Goal: Information Seeking & Learning: Learn about a topic

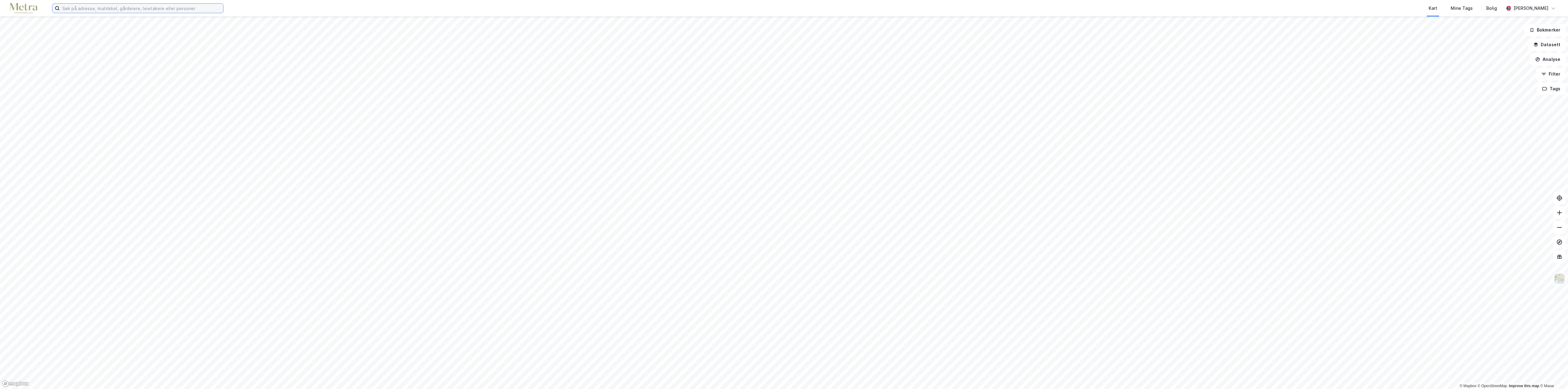
click at [103, 11] on input at bounding box center [141, 8] width 164 height 9
click at [103, 9] on input at bounding box center [141, 8] width 164 height 9
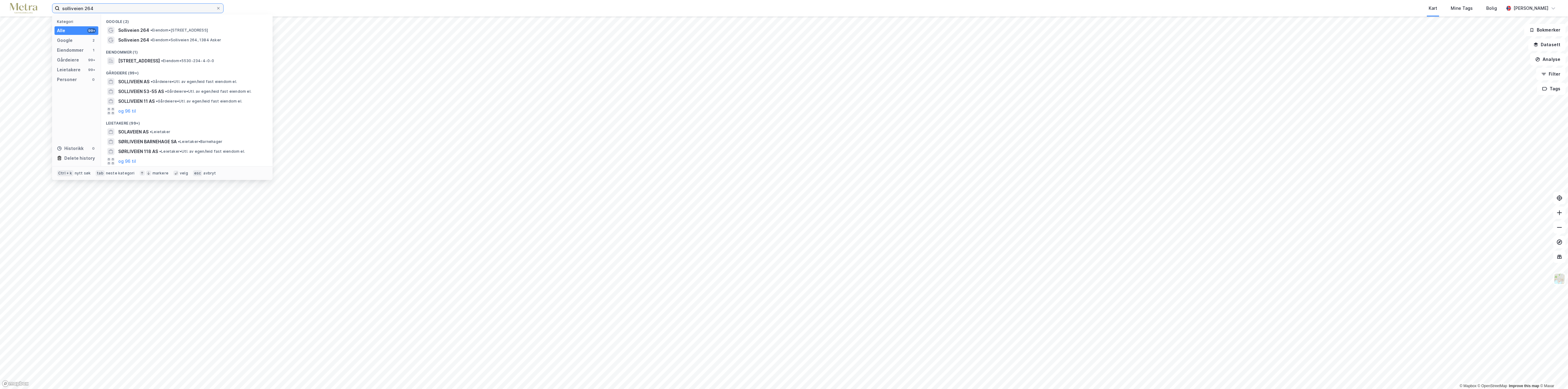
click at [72, 8] on input "solliveien 264" at bounding box center [138, 8] width 156 height 9
type input "soliveien 264"
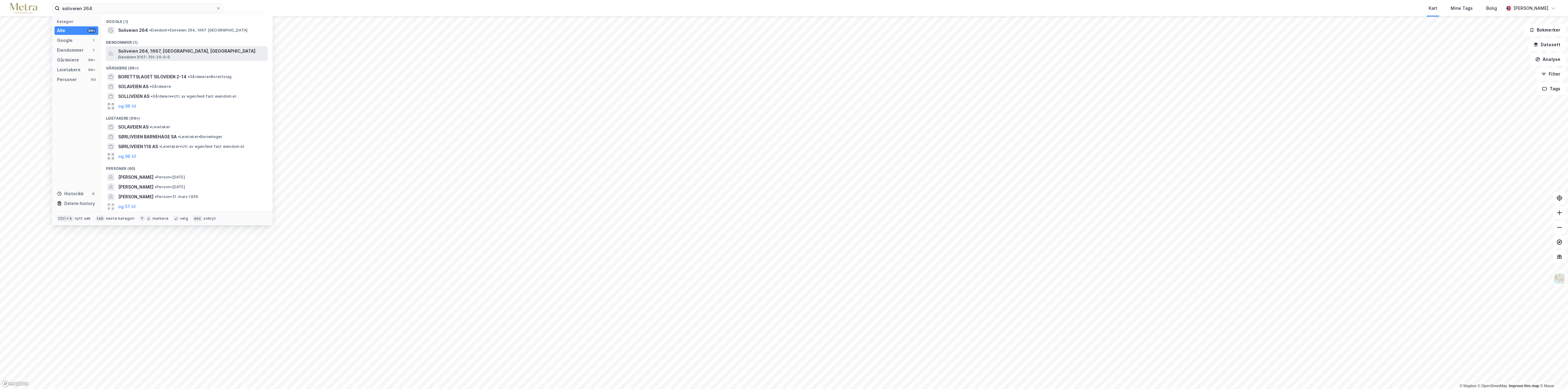
click at [148, 54] on span "Soliveien 264, 1667, ROLVSØY, FREDRIKSTAD" at bounding box center [192, 51] width 147 height 7
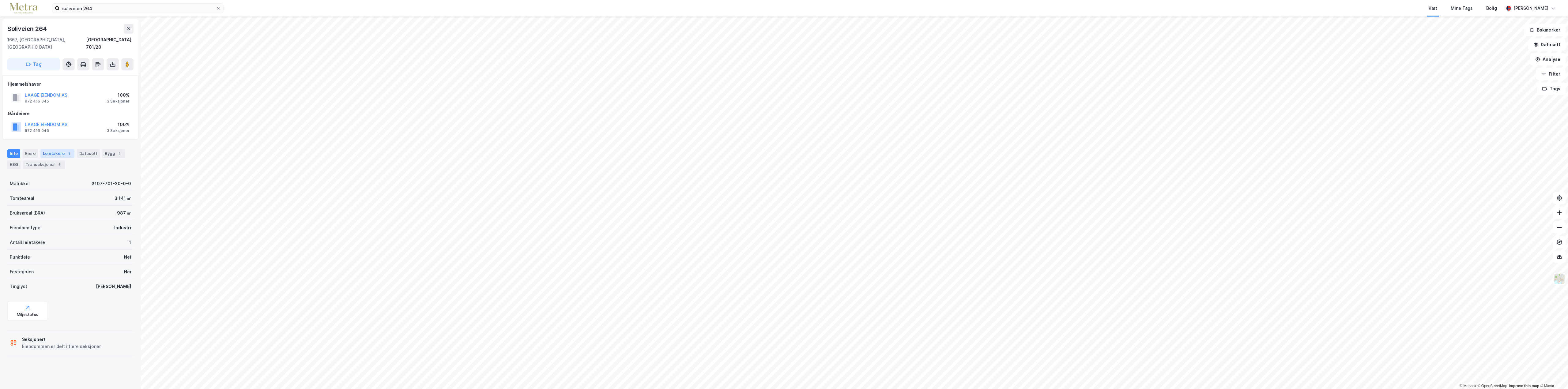
click at [49, 150] on div "Leietakere 1" at bounding box center [57, 154] width 34 height 9
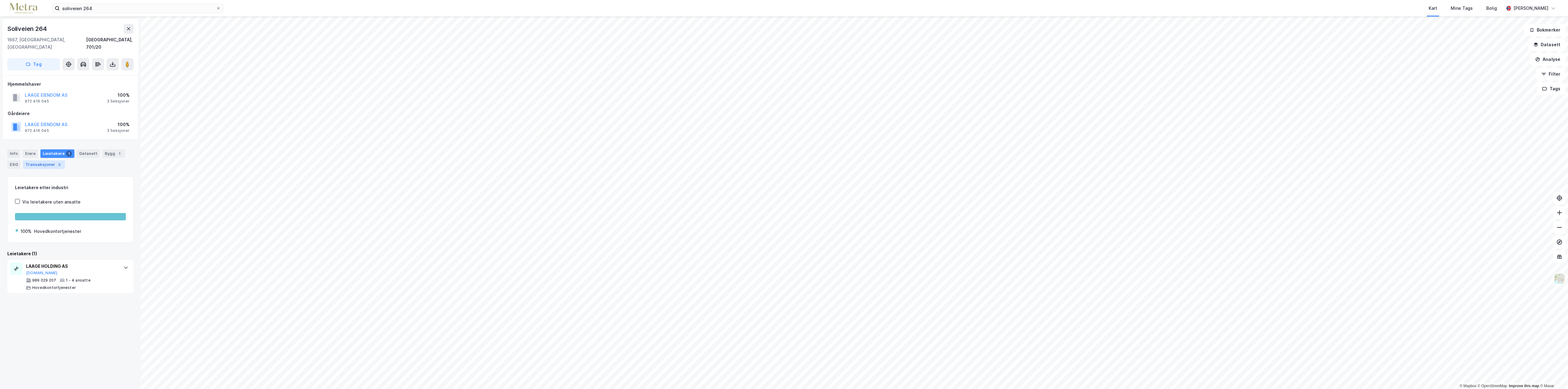
drag, startPoint x: 38, startPoint y: 155, endPoint x: 44, endPoint y: 155, distance: 6.0
click at [38, 161] on div "Transaksjoner 5" at bounding box center [44, 165] width 42 height 9
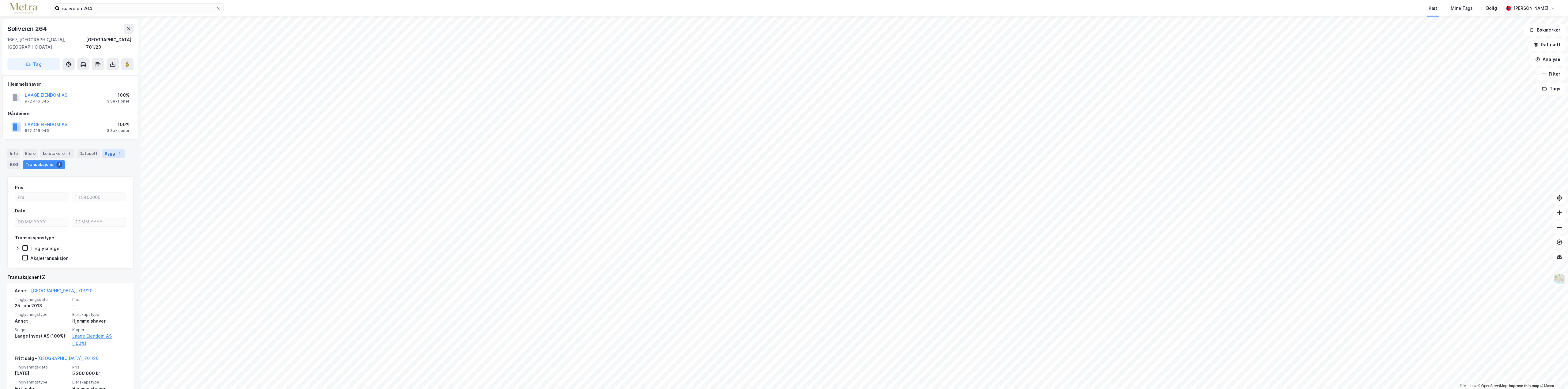
click at [108, 150] on div "Bygg 1" at bounding box center [113, 154] width 23 height 9
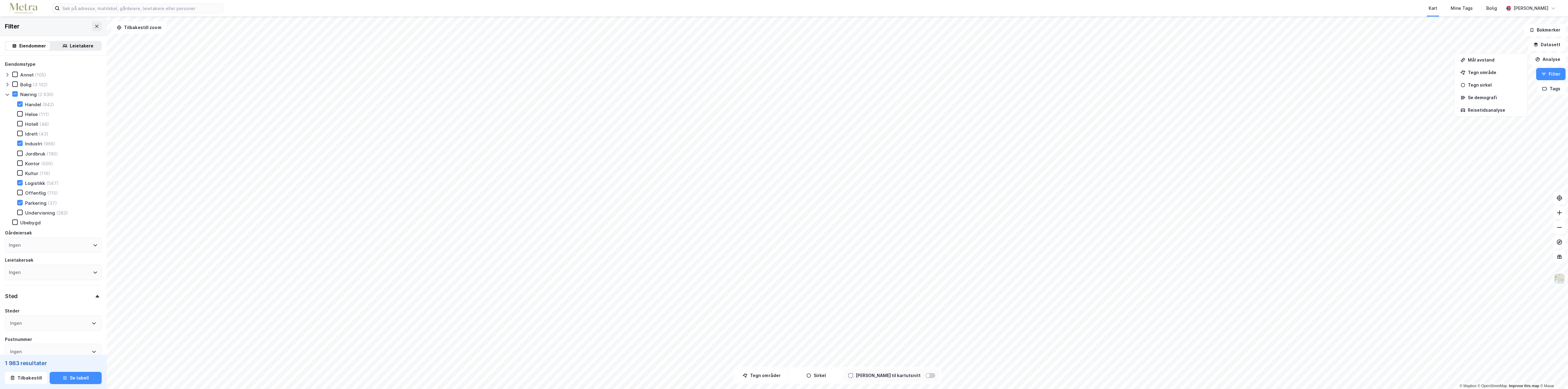
scroll to position [284, 0]
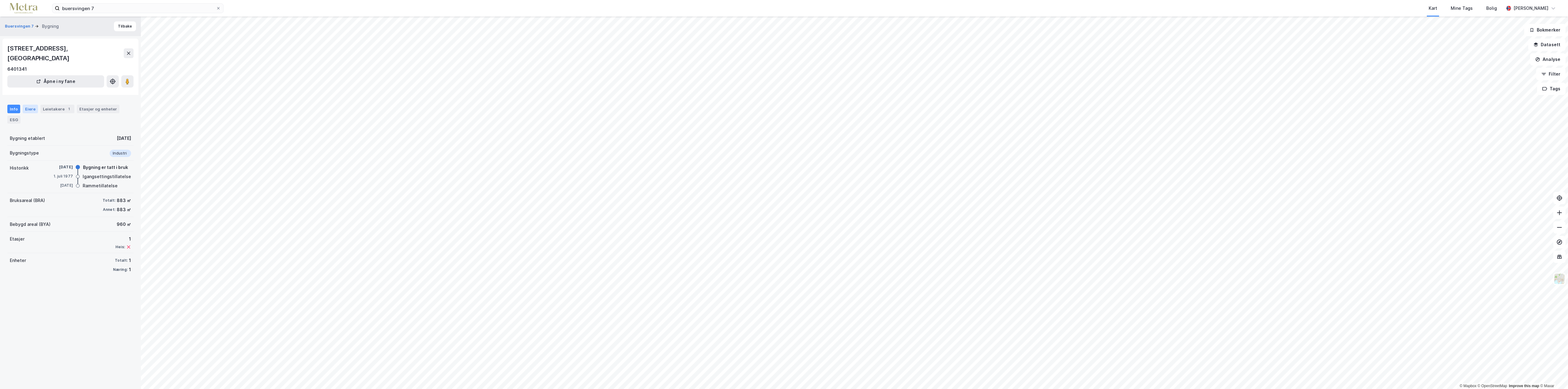
click at [29, 105] on div "Eiere" at bounding box center [30, 109] width 15 height 9
click at [24, 26] on button "Buersvingen 7" at bounding box center [19, 26] width 30 height 6
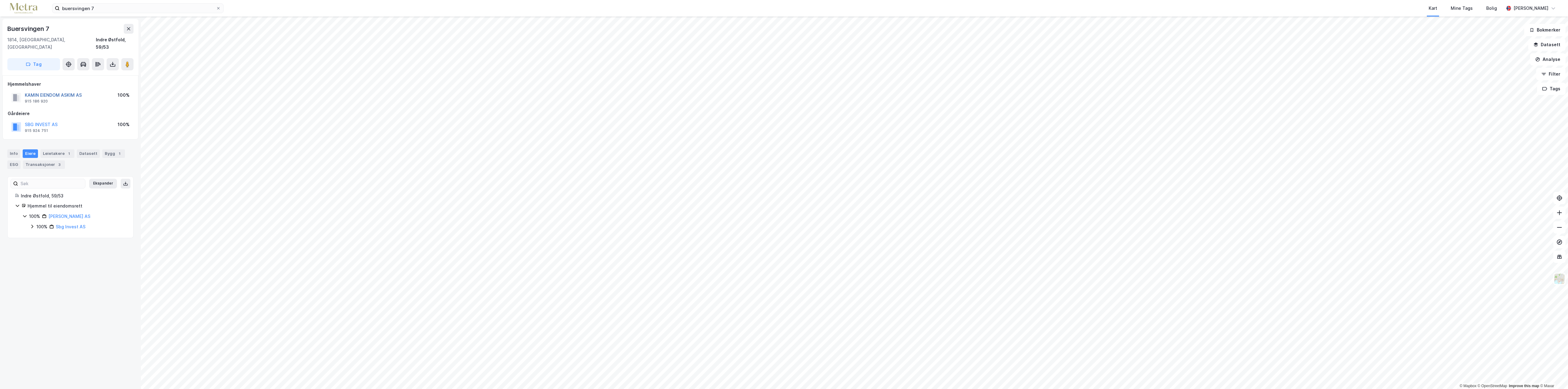
click at [0, 0] on button "KAMIN EIENDOM ASKIM AS" at bounding box center [0, 0] width 0 height 0
click at [0, 0] on button "SELF STORAGE GROUP AS" at bounding box center [0, 0] width 0 height 0
click at [19, 125] on div "Transaksjoner 2" at bounding box center [28, 125] width 42 height 9
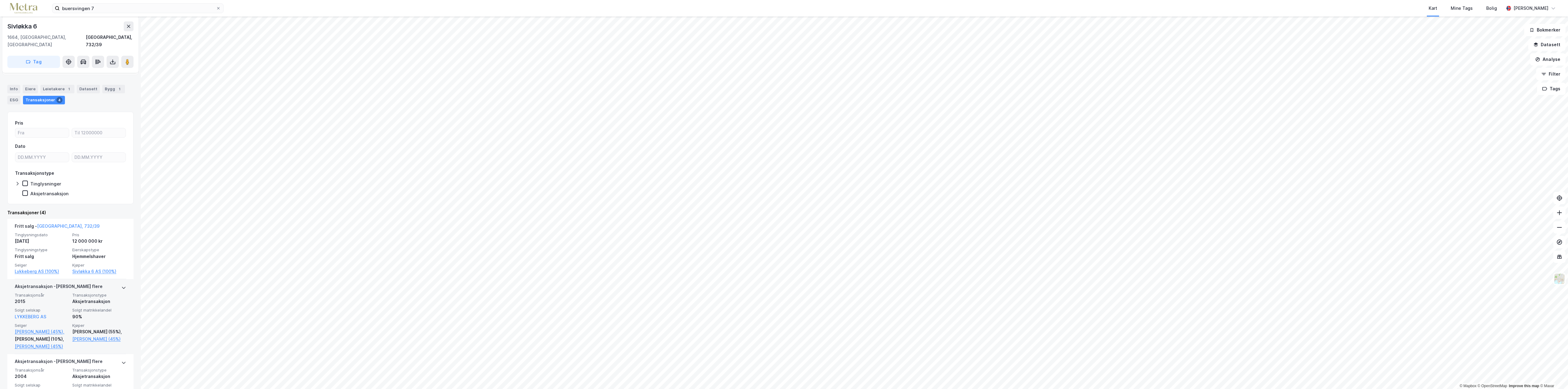
scroll to position [92, 0]
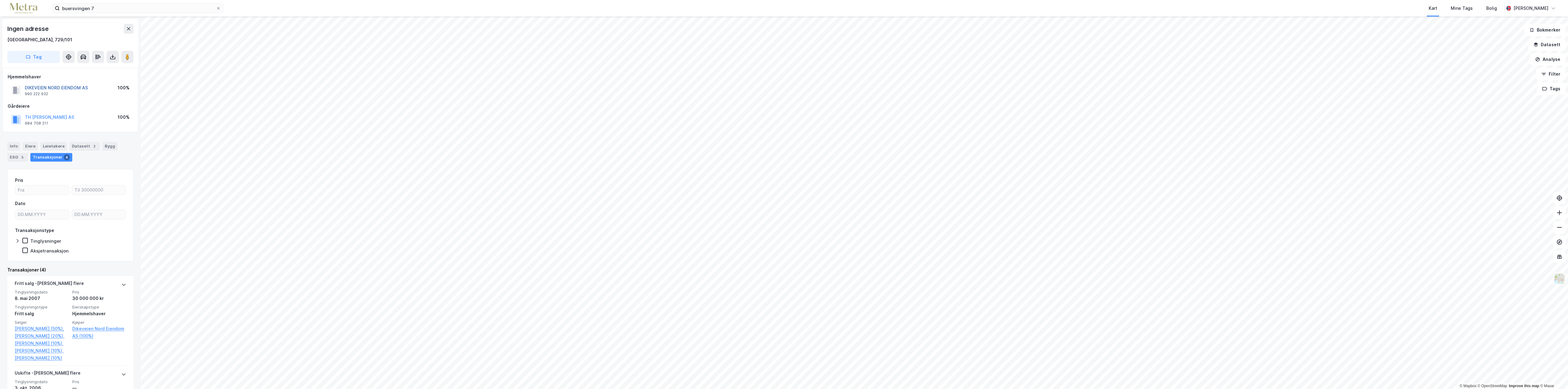
click at [0, 0] on button "DIKEVEIEN NORD EIENDOM AS" at bounding box center [0, 0] width 0 height 0
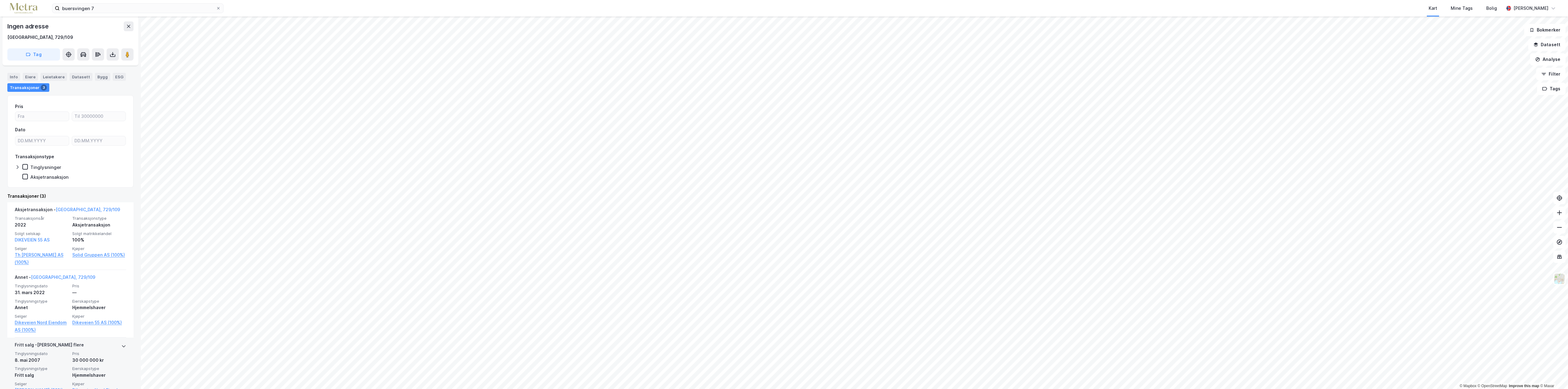
scroll to position [92, 0]
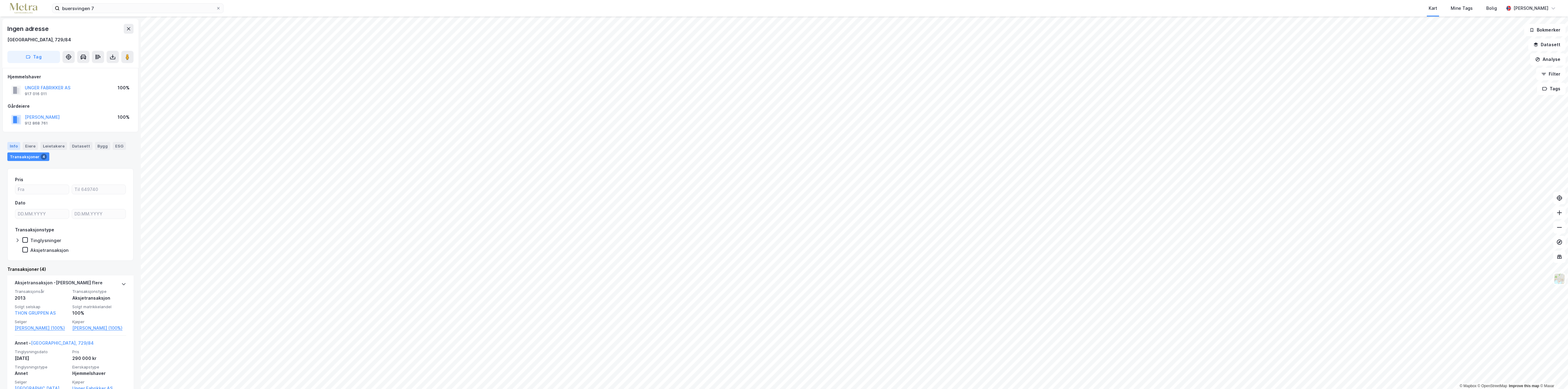
click at [12, 145] on div "Info" at bounding box center [13, 145] width 13 height 8
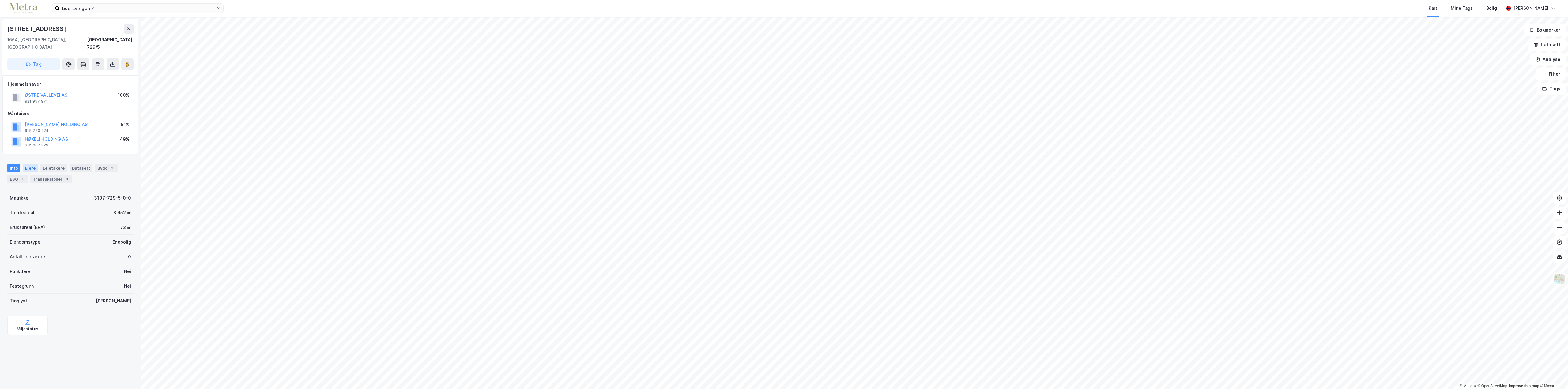
click at [27, 164] on div "Eiere" at bounding box center [30, 168] width 15 height 9
click at [72, 239] on link "Østfoldbygg AS" at bounding box center [73, 241] width 34 height 5
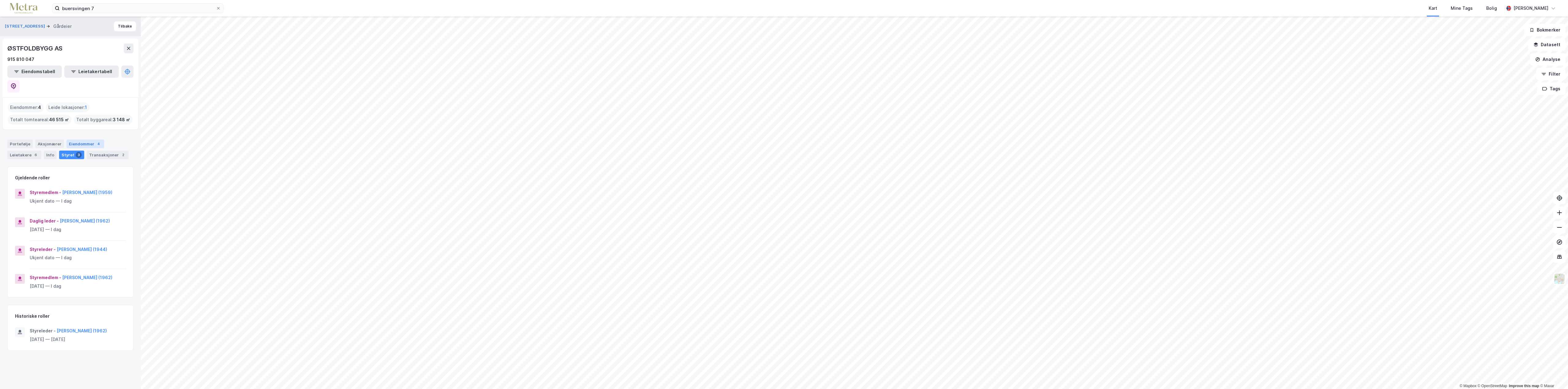
click at [79, 139] on div "Eiendommer 4" at bounding box center [85, 144] width 38 height 9
click at [17, 139] on div "Portefølje" at bounding box center [20, 144] width 26 height 9
click at [22, 151] on div "Leietakere 6" at bounding box center [24, 155] width 34 height 9
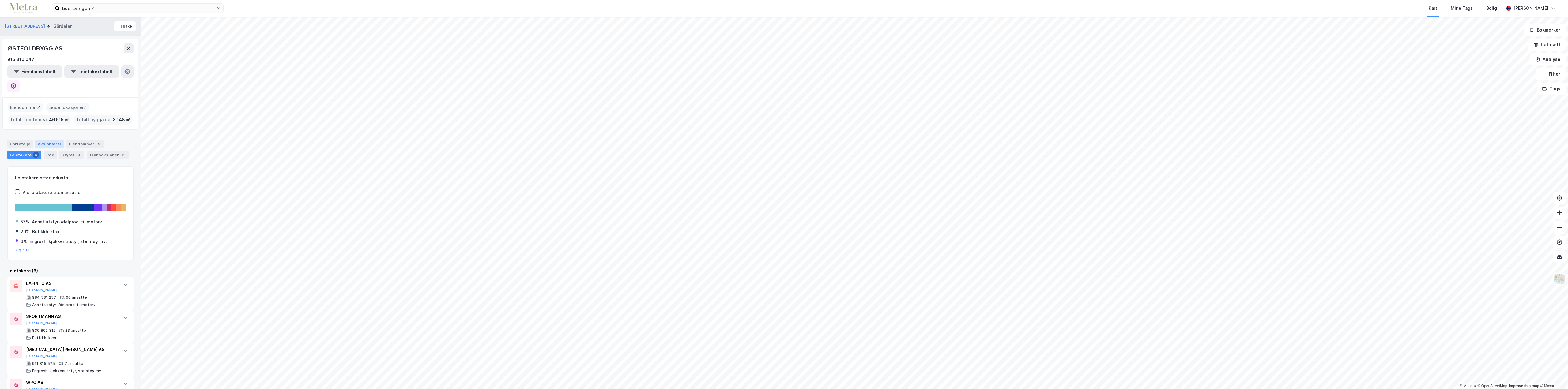
click at [44, 139] on div "Aksjonærer" at bounding box center [49, 144] width 29 height 9
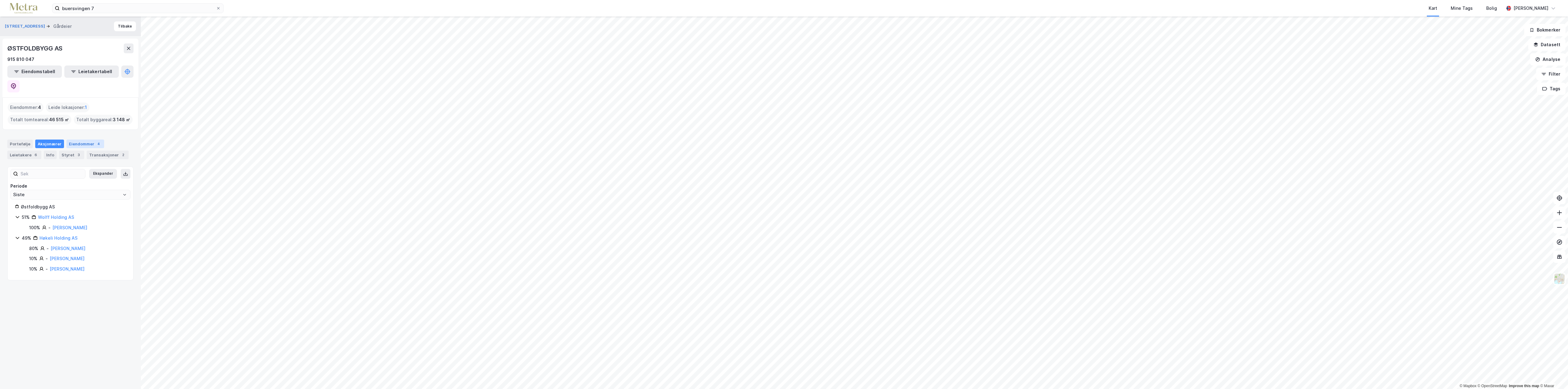
click at [77, 139] on div "Eiendommer 4" at bounding box center [85, 144] width 38 height 9
click at [99, 151] on div "Transaksjoner 2" at bounding box center [107, 155] width 42 height 9
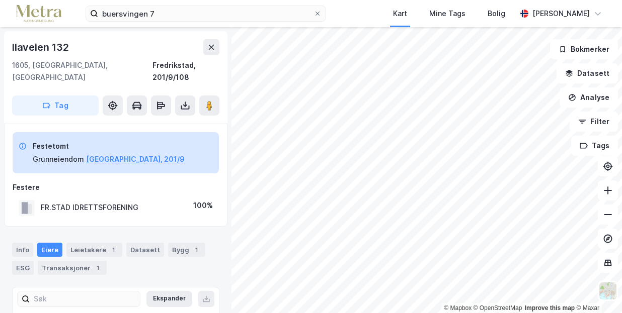
scroll to position [1, 0]
